Goal: Information Seeking & Learning: Learn about a topic

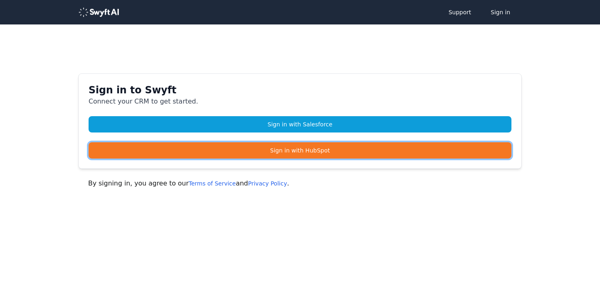
click at [294, 145] on link "Sign in with HubSpot" at bounding box center [300, 150] width 423 height 16
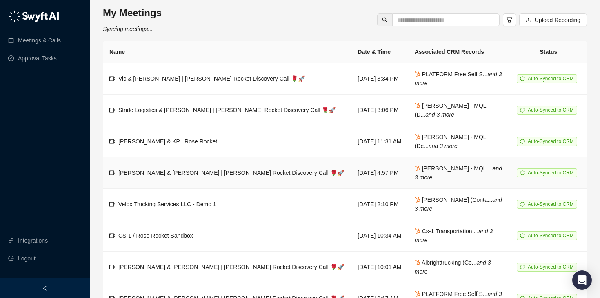
click at [206, 164] on td "[PERSON_NAME] & [PERSON_NAME] | [PERSON_NAME] Rocket Discovery Call 🌹🚀" at bounding box center [227, 173] width 248 height 31
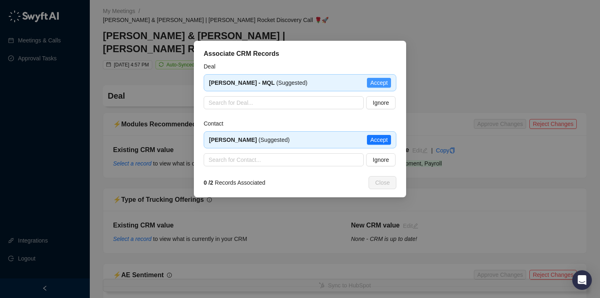
click at [377, 84] on span "Accept" at bounding box center [379, 82] width 18 height 9
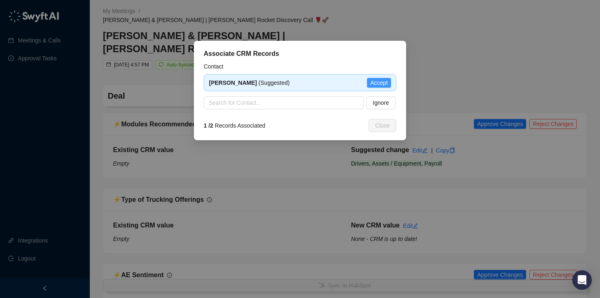
click at [376, 84] on span "Accept" at bounding box center [379, 82] width 18 height 9
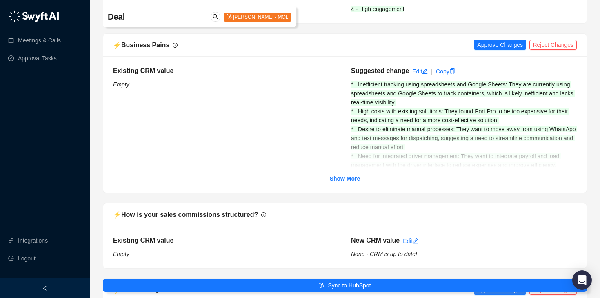
scroll to position [315, 0]
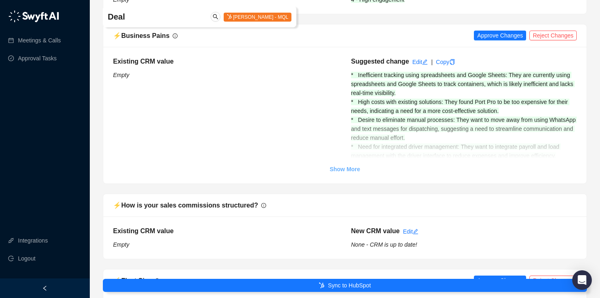
click at [344, 165] on link "Show More" at bounding box center [345, 169] width 31 height 9
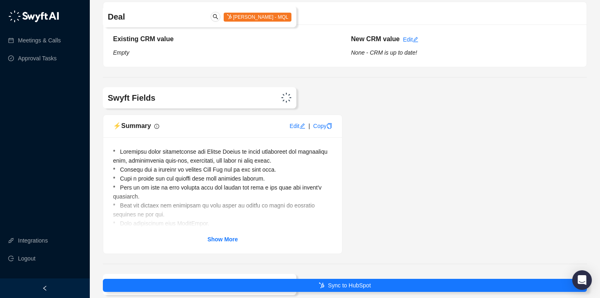
scroll to position [2929, 0]
click at [216, 226] on div "Show More" at bounding box center [222, 195] width 239 height 116
click at [222, 236] on strong "Show More" at bounding box center [222, 239] width 31 height 7
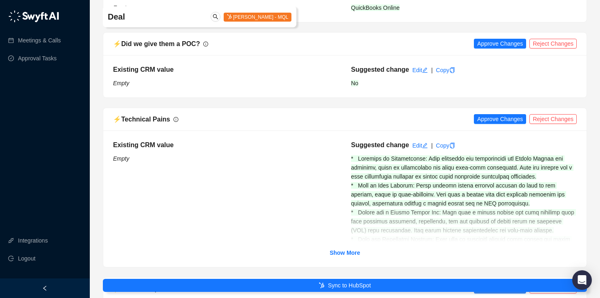
scroll to position [1247, 0]
click at [355, 251] on strong "Show More" at bounding box center [345, 254] width 31 height 7
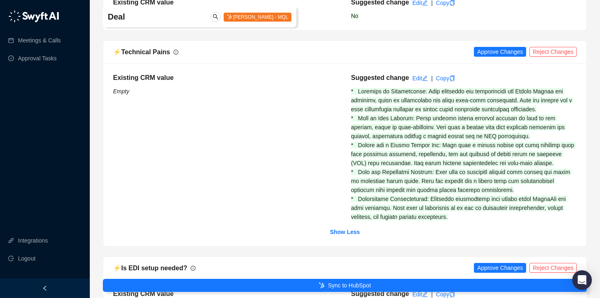
scroll to position [1316, 0]
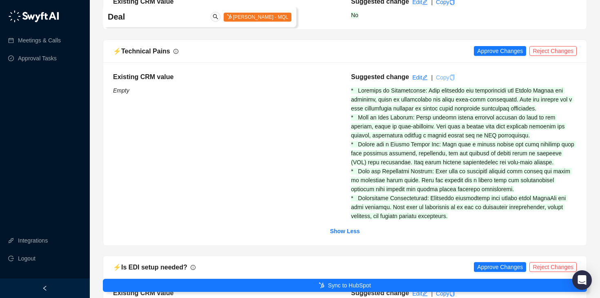
click at [447, 74] on link "Copy" at bounding box center [445, 77] width 19 height 7
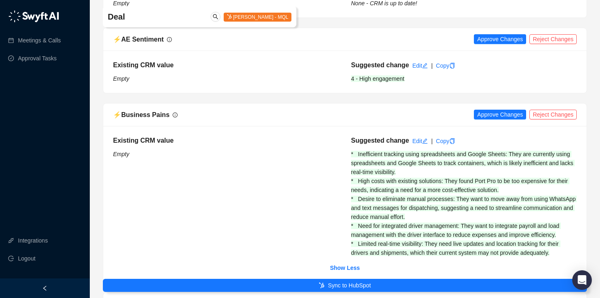
scroll to position [246, 0]
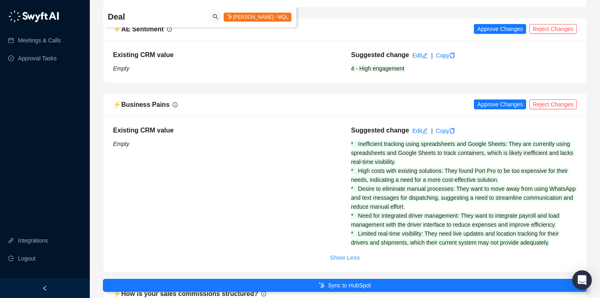
click at [359, 255] on strong "Show Less" at bounding box center [345, 258] width 30 height 7
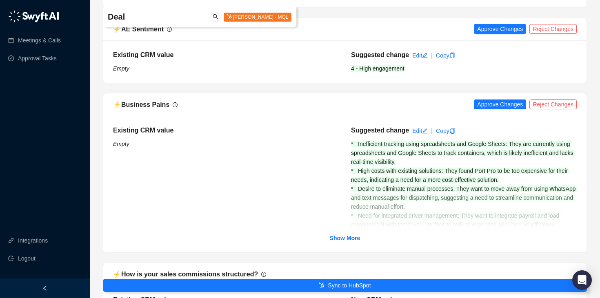
click at [351, 234] on div "Existing CRM value Empty Suggested change Edit | Copy * Inefficient tracking us…" at bounding box center [344, 184] width 483 height 137
click at [356, 235] on strong "Show More" at bounding box center [345, 238] width 31 height 7
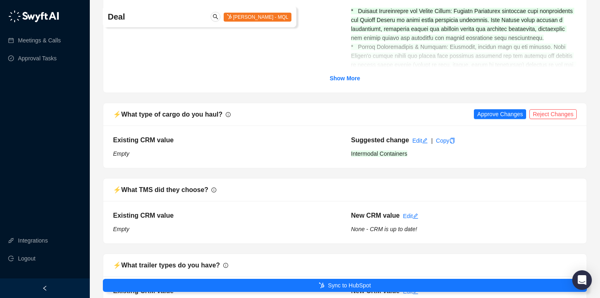
scroll to position [1944, 0]
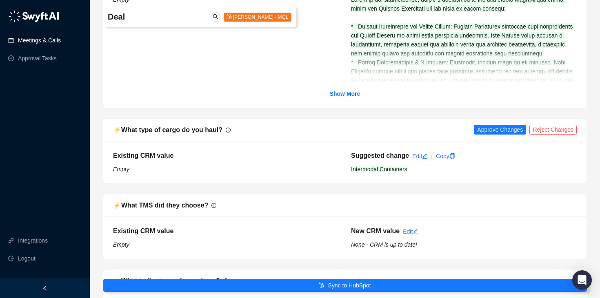
click at [61, 45] on link "Meetings & Calls" at bounding box center [39, 40] width 43 height 16
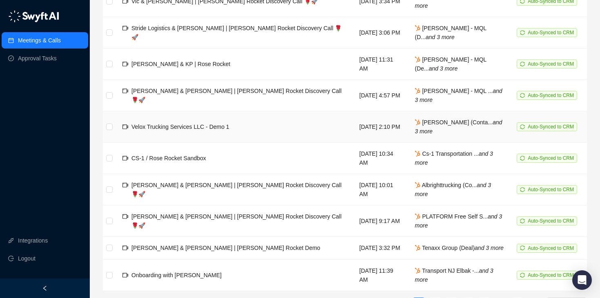
scroll to position [140, 0]
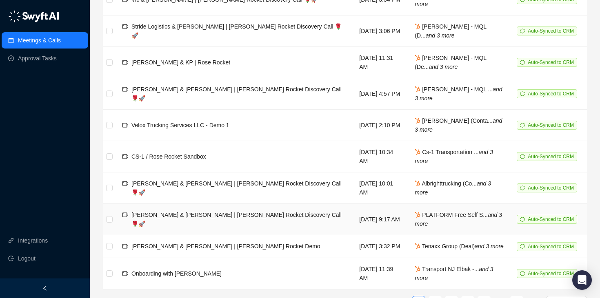
click at [201, 224] on td "[PERSON_NAME] & [PERSON_NAME] | [PERSON_NAME] Rocket Discovery Call 🌹🚀" at bounding box center [234, 219] width 237 height 31
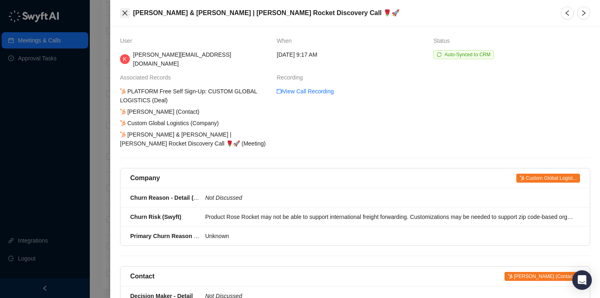
click at [123, 13] on icon "close" at bounding box center [125, 13] width 7 height 7
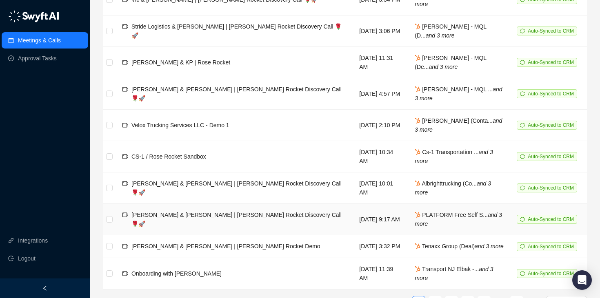
click at [182, 218] on span "[PERSON_NAME] & [PERSON_NAME] | [PERSON_NAME] Rocket Discovery Call 🌹🚀" at bounding box center [236, 220] width 210 height 16
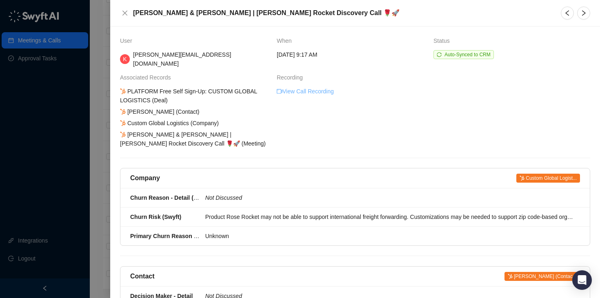
click at [314, 87] on link "View Call Recording" at bounding box center [305, 91] width 57 height 9
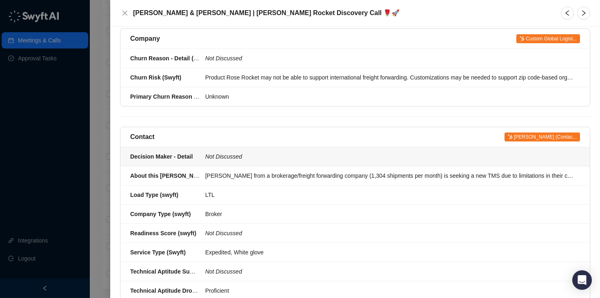
scroll to position [150, 0]
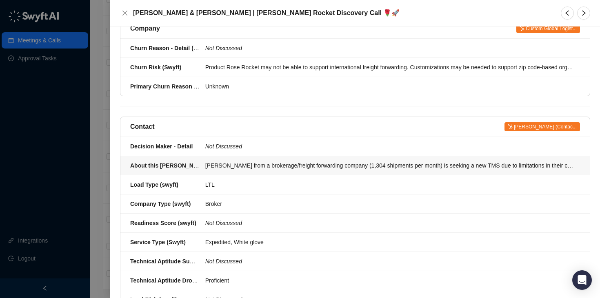
click at [260, 161] on div "[PERSON_NAME] from a brokerage/freight forwarding company (1,304 shipments per …" at bounding box center [390, 165] width 370 height 9
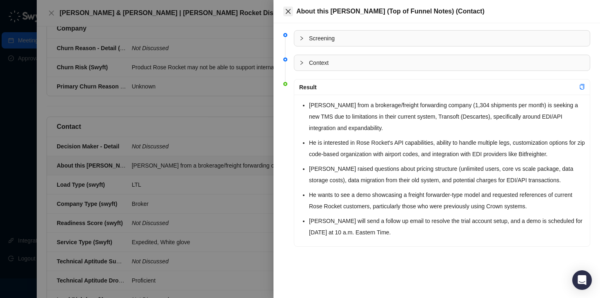
click at [289, 15] on button "Close" at bounding box center [288, 12] width 10 height 10
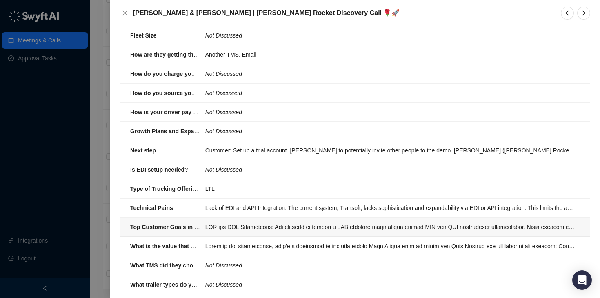
scroll to position [964, 0]
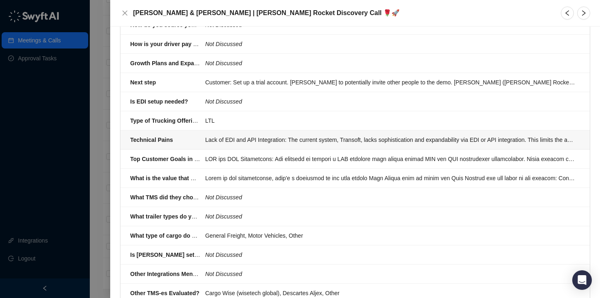
click at [169, 138] on li "Technical Pains Lack of EDI and API Integration: The current system, Transoft, …" at bounding box center [354, 140] width 469 height 19
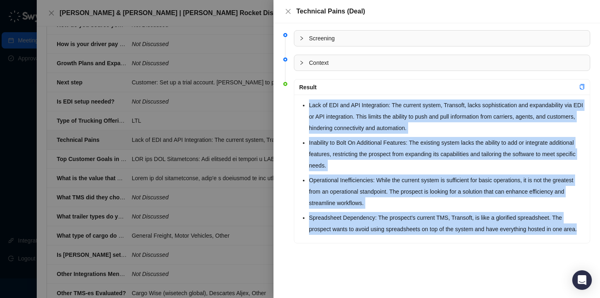
drag, startPoint x: 338, startPoint y: 240, endPoint x: 304, endPoint y: 109, distance: 136.2
click at [309, 109] on ul "Lack of EDI and API Integration: The current system, Transoft, lacks sophistica…" at bounding box center [447, 167] width 276 height 135
copy ul "Lack of EDI and API Integration: The current system, Transoft, lacks sophistica…"
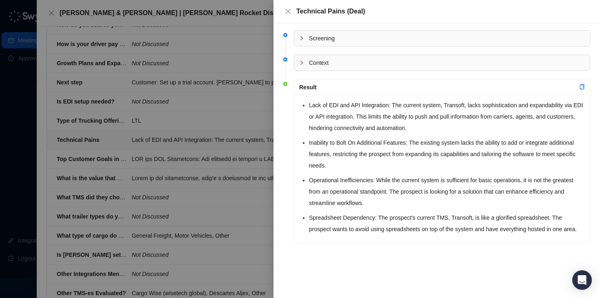
click at [215, 133] on div at bounding box center [300, 149] width 600 height 298
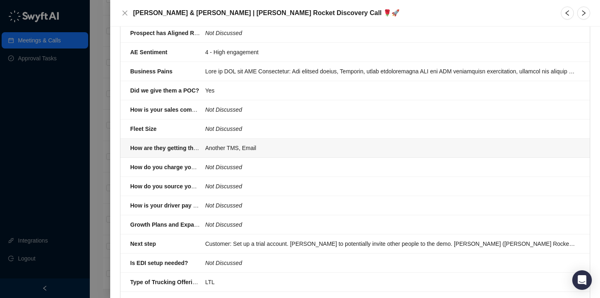
scroll to position [800, 0]
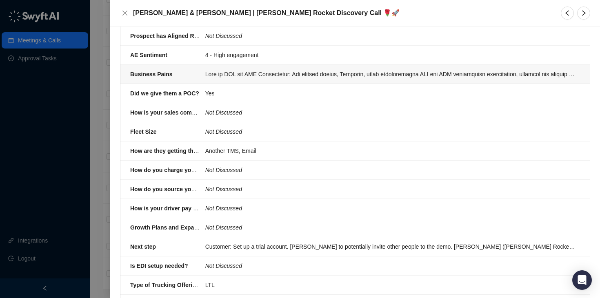
click at [274, 70] on div at bounding box center [390, 74] width 370 height 9
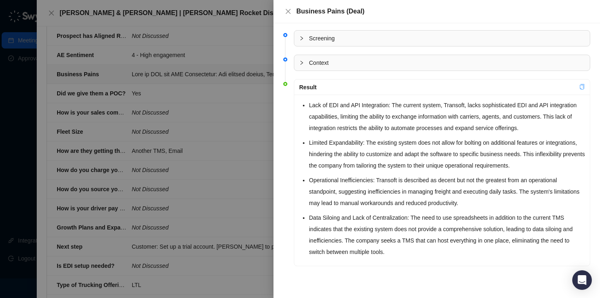
click at [584, 86] on icon "copy" at bounding box center [582, 87] width 4 height 6
click at [225, 8] on div at bounding box center [300, 149] width 600 height 298
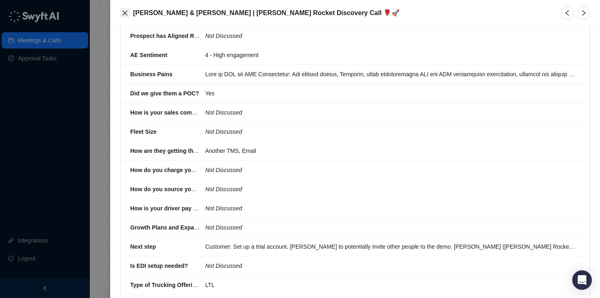
click at [127, 13] on icon "close" at bounding box center [125, 13] width 7 height 7
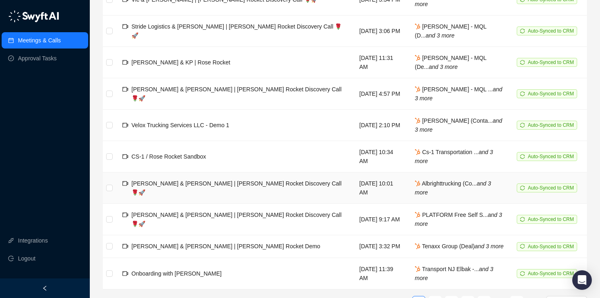
click at [167, 191] on div "[PERSON_NAME] & [PERSON_NAME] | [PERSON_NAME] Rocket Discovery Call 🌹🚀" at bounding box center [238, 188] width 215 height 18
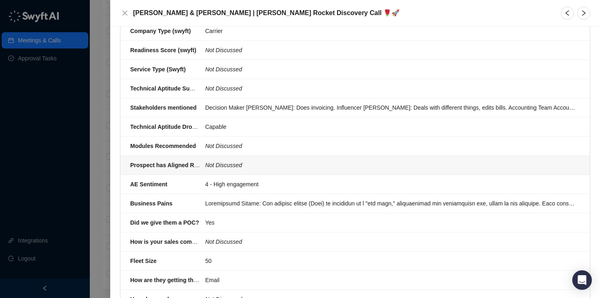
scroll to position [663, 0]
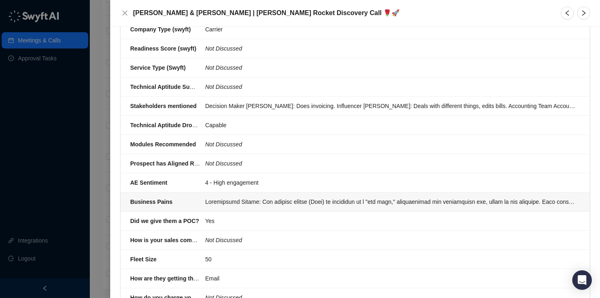
click at [171, 198] on div "Business Pains" at bounding box center [165, 202] width 70 height 9
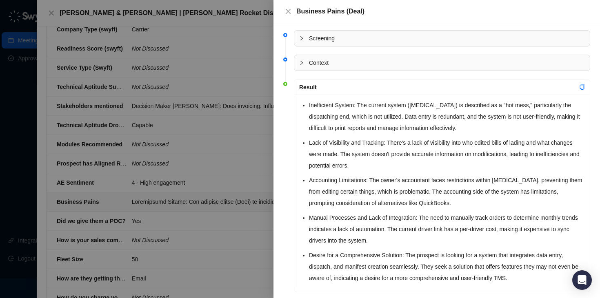
scroll to position [15, 0]
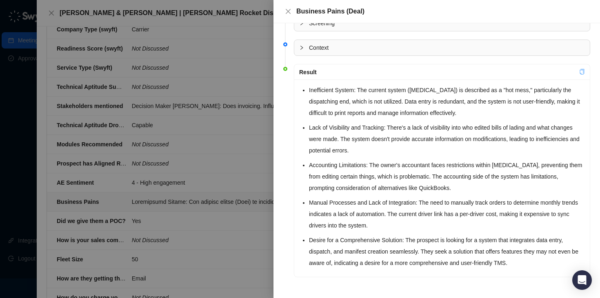
click at [580, 75] on link at bounding box center [582, 72] width 6 height 7
click at [240, 14] on div at bounding box center [300, 149] width 600 height 298
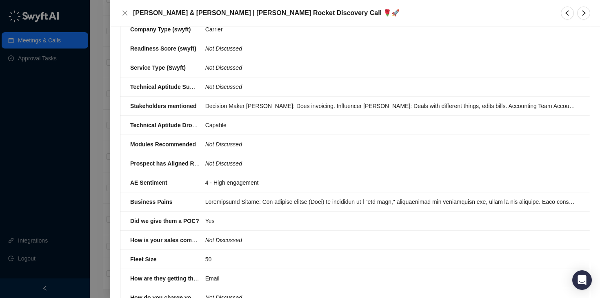
click at [133, 11] on h5 "[PERSON_NAME] & [PERSON_NAME] | [PERSON_NAME] Rocket Discovery Call 🌹🚀" at bounding box center [342, 13] width 418 height 10
click at [128, 11] on icon "close" at bounding box center [125, 13] width 7 height 7
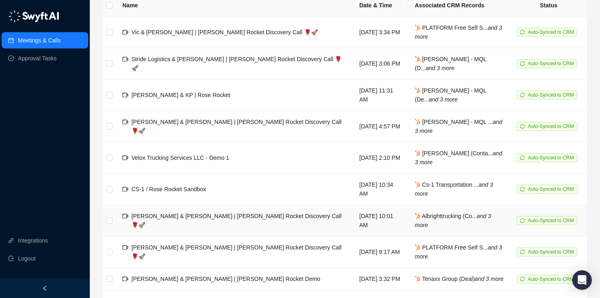
scroll to position [105, 0]
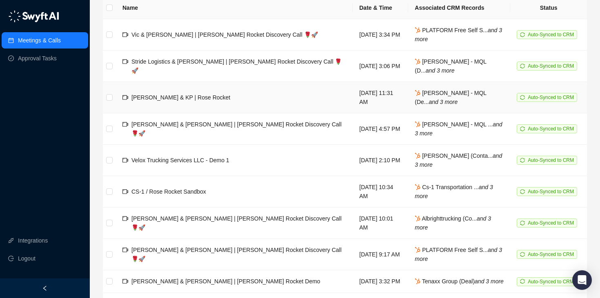
click at [165, 98] on span "[PERSON_NAME] & KP | Rose Rocket" at bounding box center [180, 97] width 99 height 7
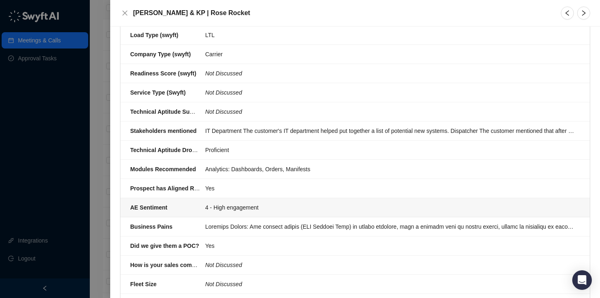
scroll to position [649, 0]
click at [239, 222] on div at bounding box center [390, 226] width 370 height 9
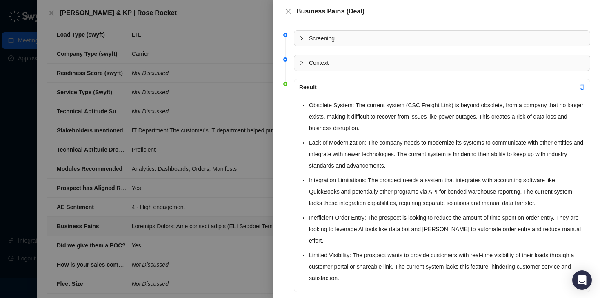
scroll to position [4, 0]
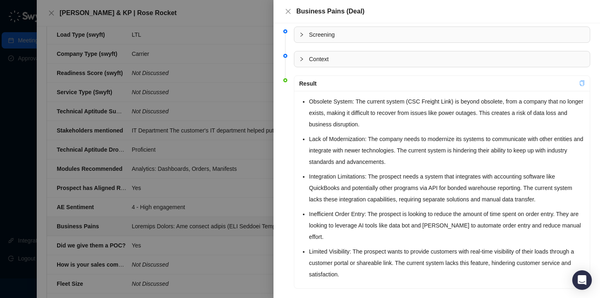
click at [581, 83] on icon "copy" at bounding box center [582, 83] width 6 height 6
click at [256, 166] on div at bounding box center [300, 149] width 600 height 298
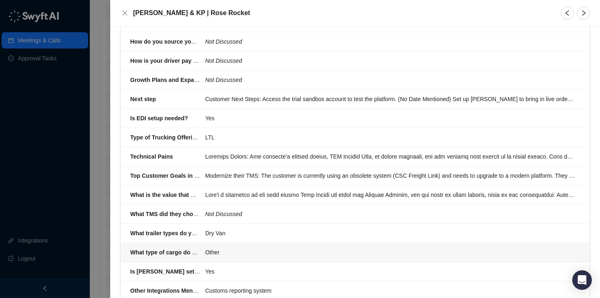
scroll to position [939, 0]
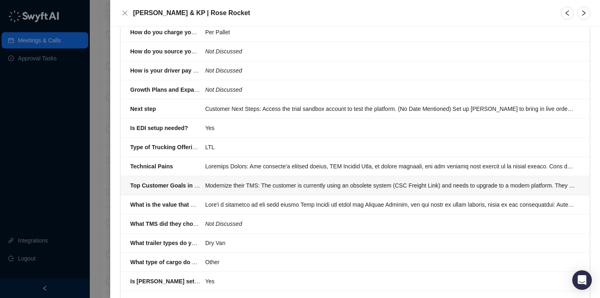
click at [261, 181] on div "Modernize their TMS: The customer is currently using an obsolete system (CSC Fr…" at bounding box center [390, 185] width 370 height 9
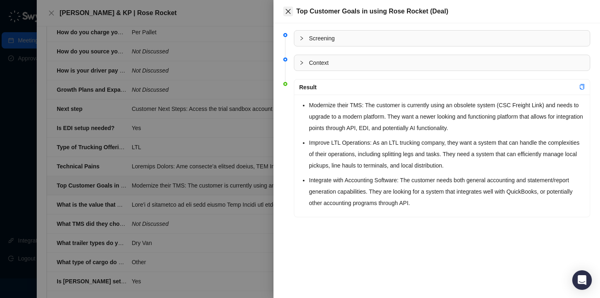
click at [289, 12] on icon "close" at bounding box center [288, 11] width 7 height 7
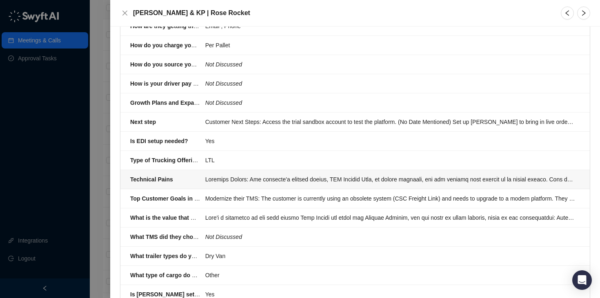
scroll to position [926, 0]
click at [291, 175] on div at bounding box center [390, 179] width 370 height 9
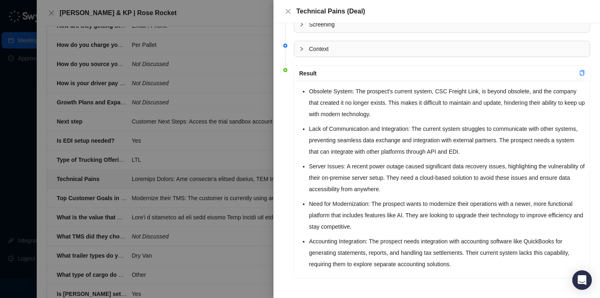
scroll to position [15, 0]
click at [120, 32] on div at bounding box center [300, 149] width 600 height 298
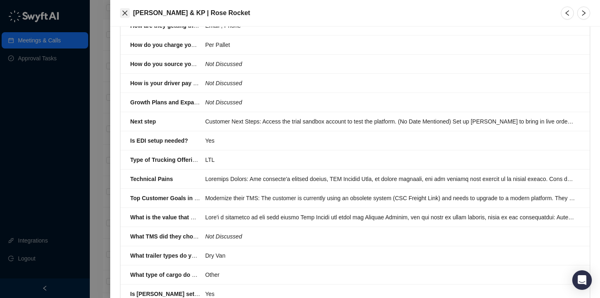
click at [123, 13] on icon "close" at bounding box center [125, 13] width 7 height 7
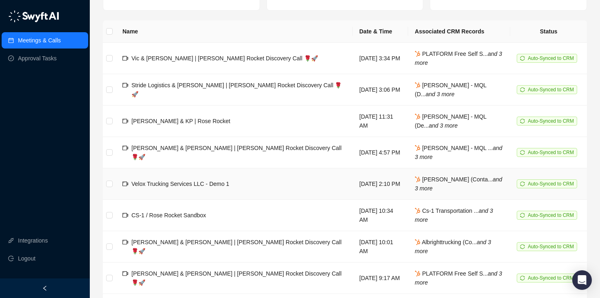
scroll to position [75, 0]
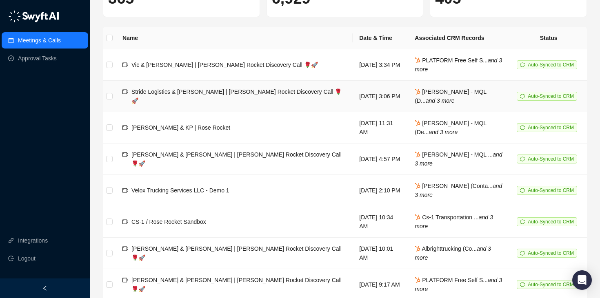
click at [171, 99] on span "Stride Logistics & [PERSON_NAME] | [PERSON_NAME] Rocket Discovery Call 🌹🚀" at bounding box center [236, 97] width 210 height 16
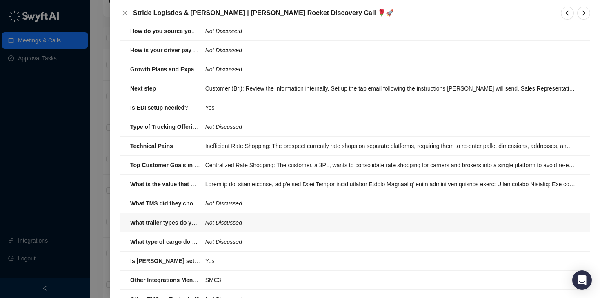
scroll to position [964, 0]
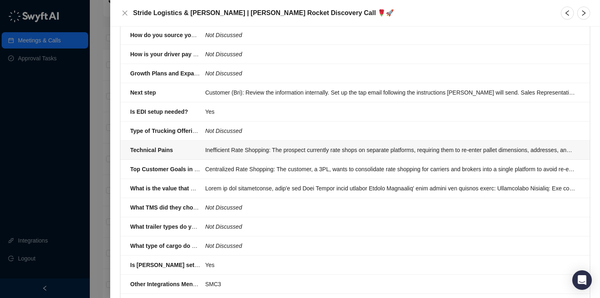
click at [227, 147] on li "Technical Pains Inefficient Rate Shopping: The prospect currently rate shops on…" at bounding box center [354, 150] width 469 height 19
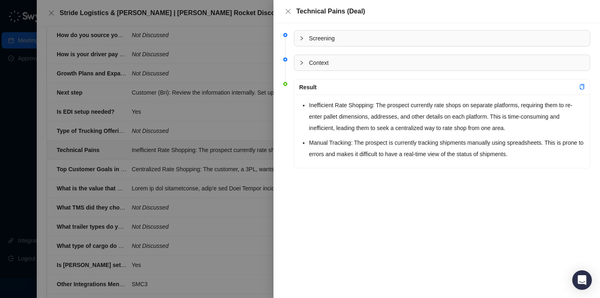
click at [220, 145] on div at bounding box center [300, 149] width 600 height 298
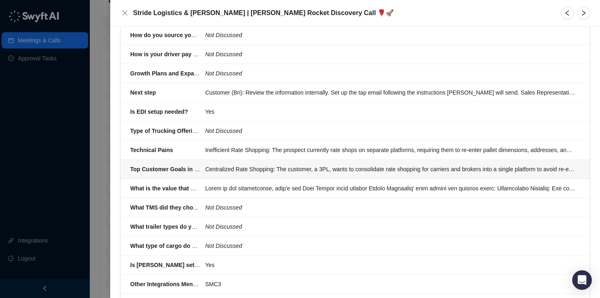
click at [231, 165] on div "Centralized Rate Shopping: The customer, a 3PL, wants to consolidate rate shopp…" at bounding box center [390, 169] width 370 height 9
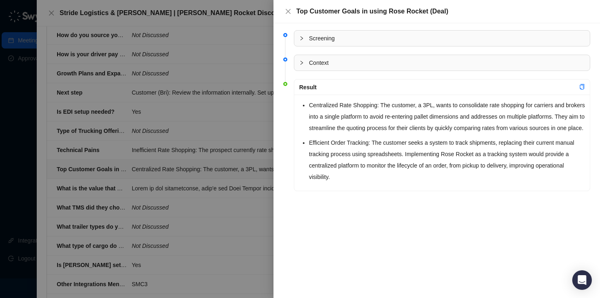
click at [223, 147] on div at bounding box center [300, 149] width 600 height 298
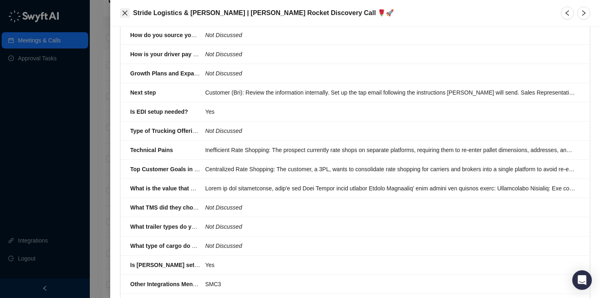
click at [123, 14] on icon "close" at bounding box center [125, 13] width 7 height 7
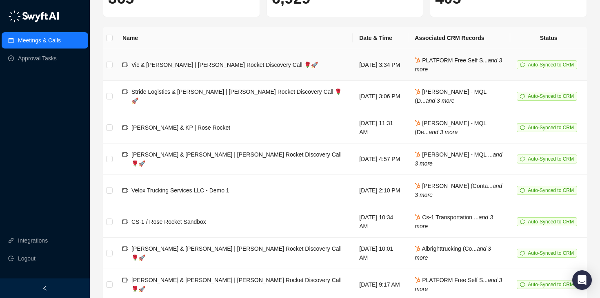
click at [178, 62] on span "Vic & [PERSON_NAME] | [PERSON_NAME] Rocket Discovery Call 🌹🚀" at bounding box center [224, 65] width 187 height 7
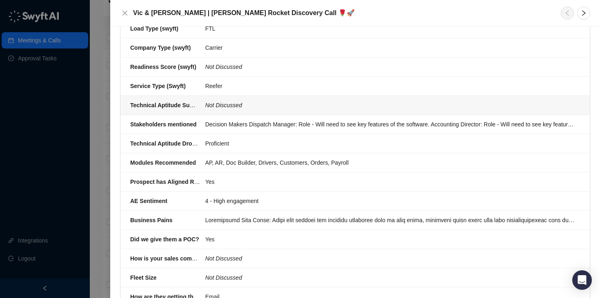
scroll to position [682, 0]
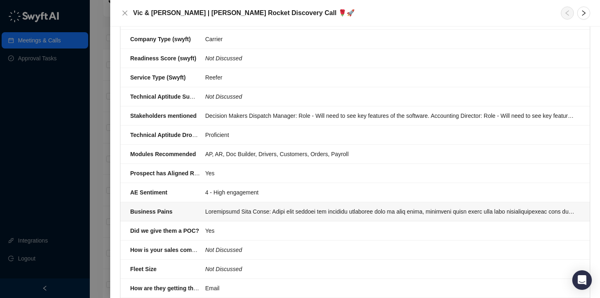
click at [245, 207] on div at bounding box center [390, 211] width 370 height 9
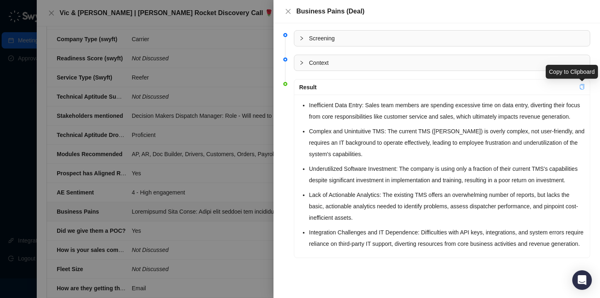
click at [582, 89] on icon "copy" at bounding box center [582, 87] width 6 height 6
click at [258, 35] on div at bounding box center [300, 149] width 600 height 298
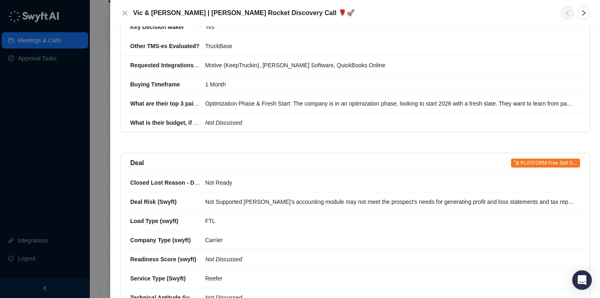
scroll to position [431, 0]
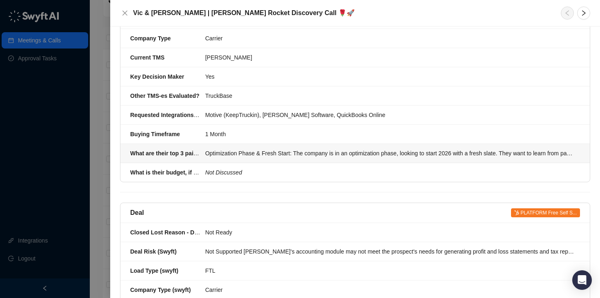
click at [269, 149] on div "Optimization Phase & Fresh Start: The company is in an optimization phase, look…" at bounding box center [390, 153] width 370 height 9
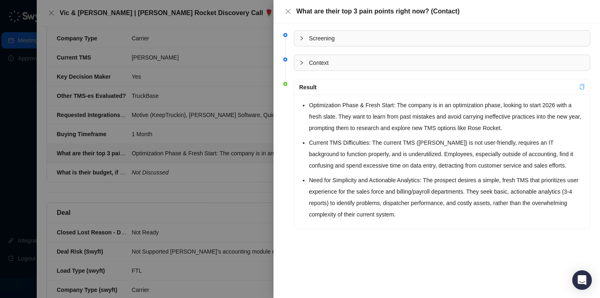
click at [583, 89] on icon "copy" at bounding box center [582, 87] width 4 height 6
